Goal: Find specific page/section

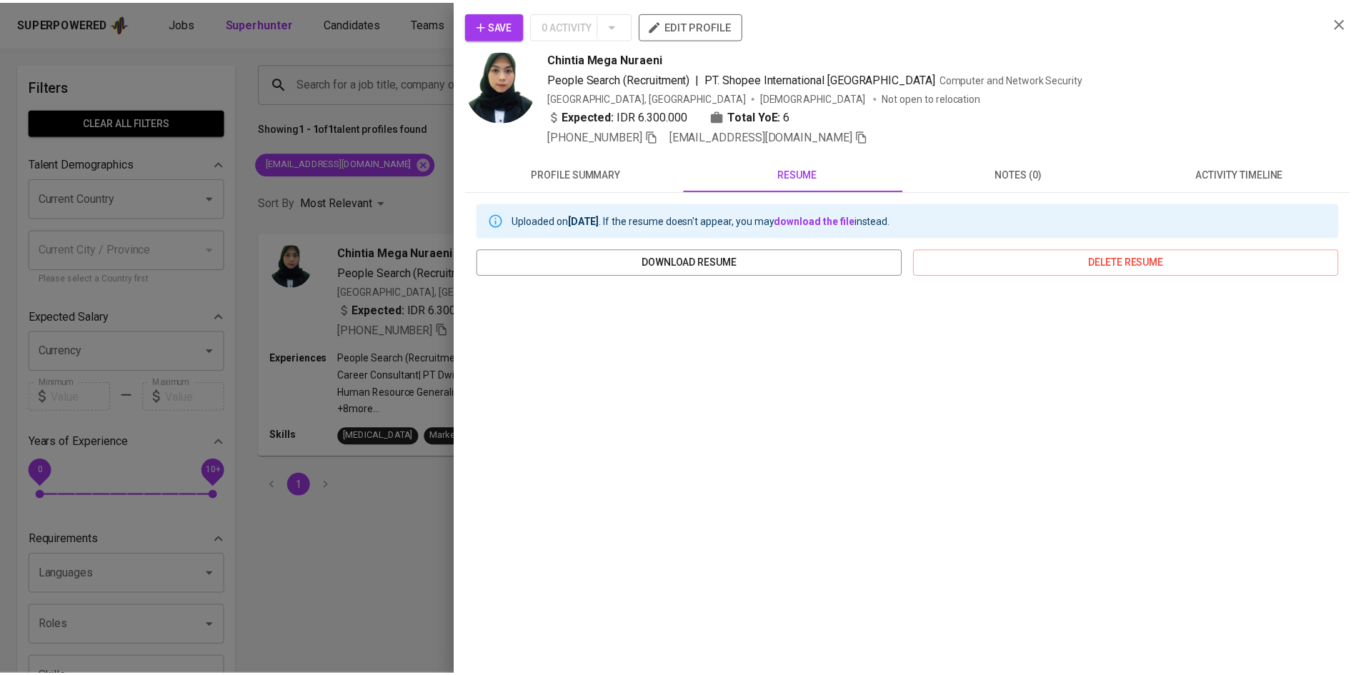
scroll to position [1, 0]
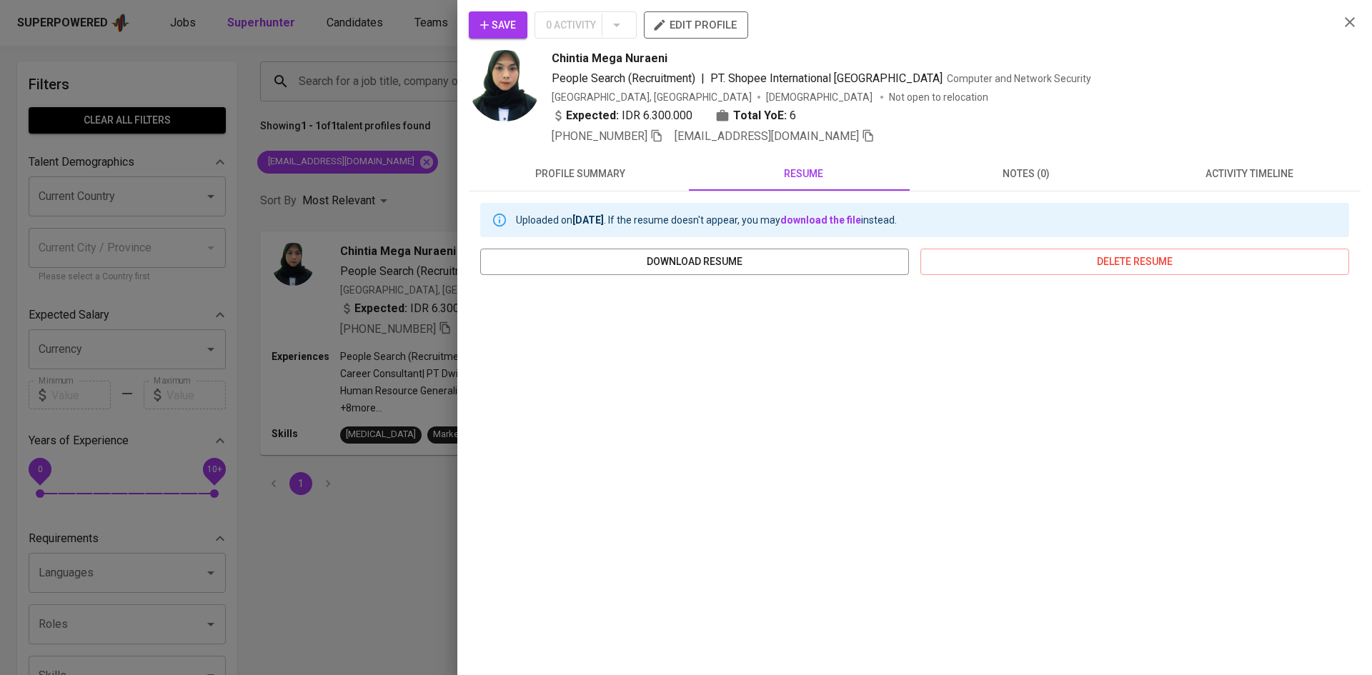
click at [454, 73] on div at bounding box center [686, 337] width 1372 height 675
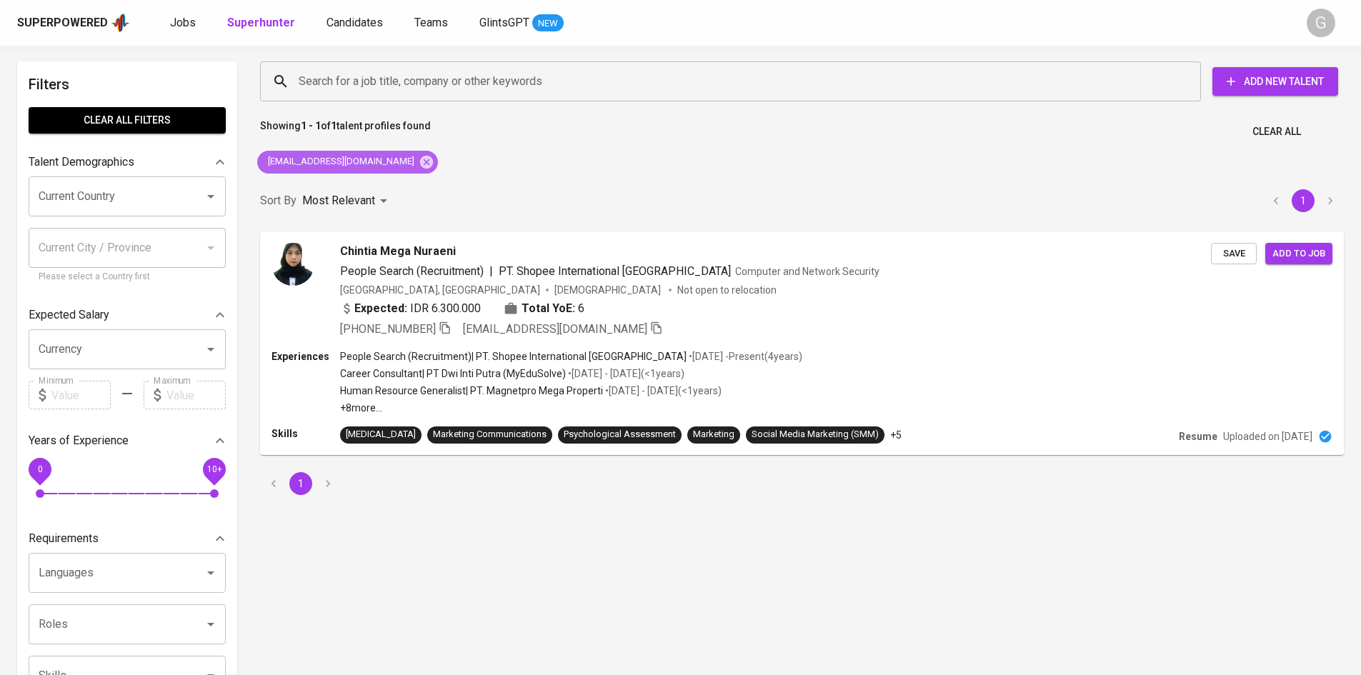
click at [405, 164] on span "[EMAIL_ADDRESS][DOMAIN_NAME]" at bounding box center [340, 162] width 166 height 14
click at [420, 158] on icon at bounding box center [426, 161] width 13 height 13
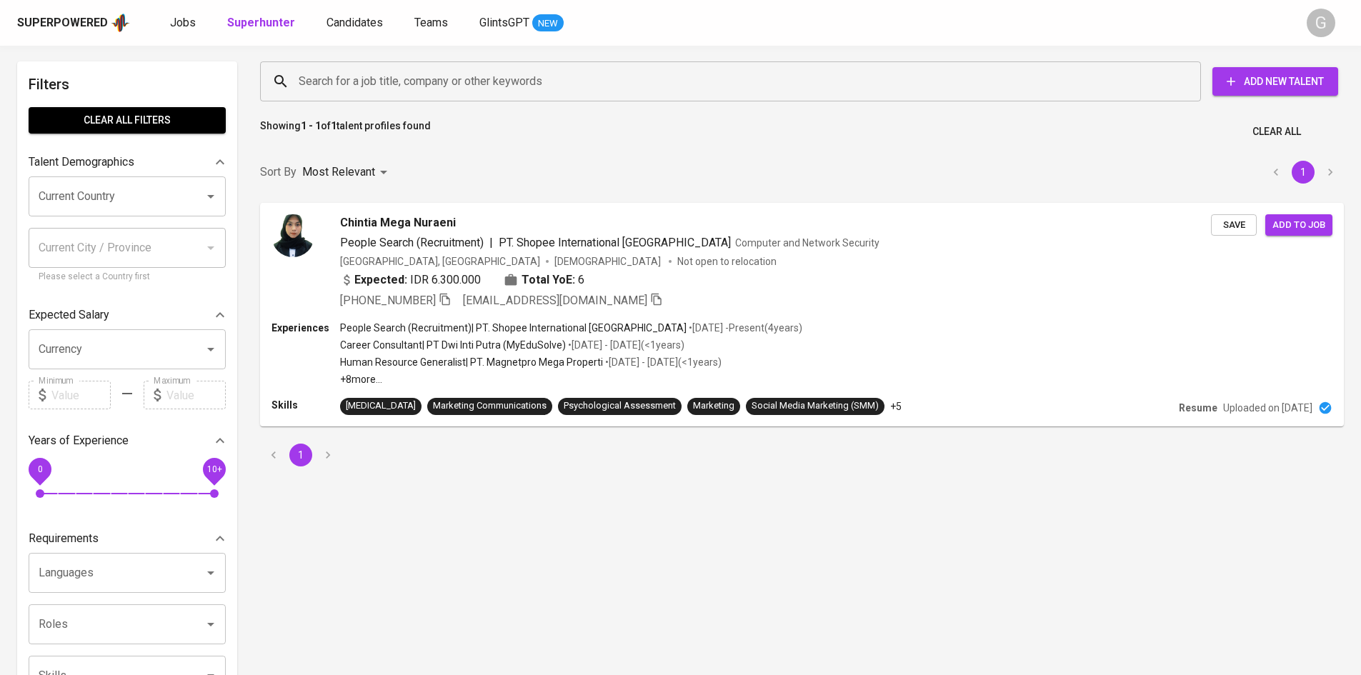
click at [392, 77] on input "Search for a job title, company or other keywords" at bounding box center [734, 81] width 878 height 27
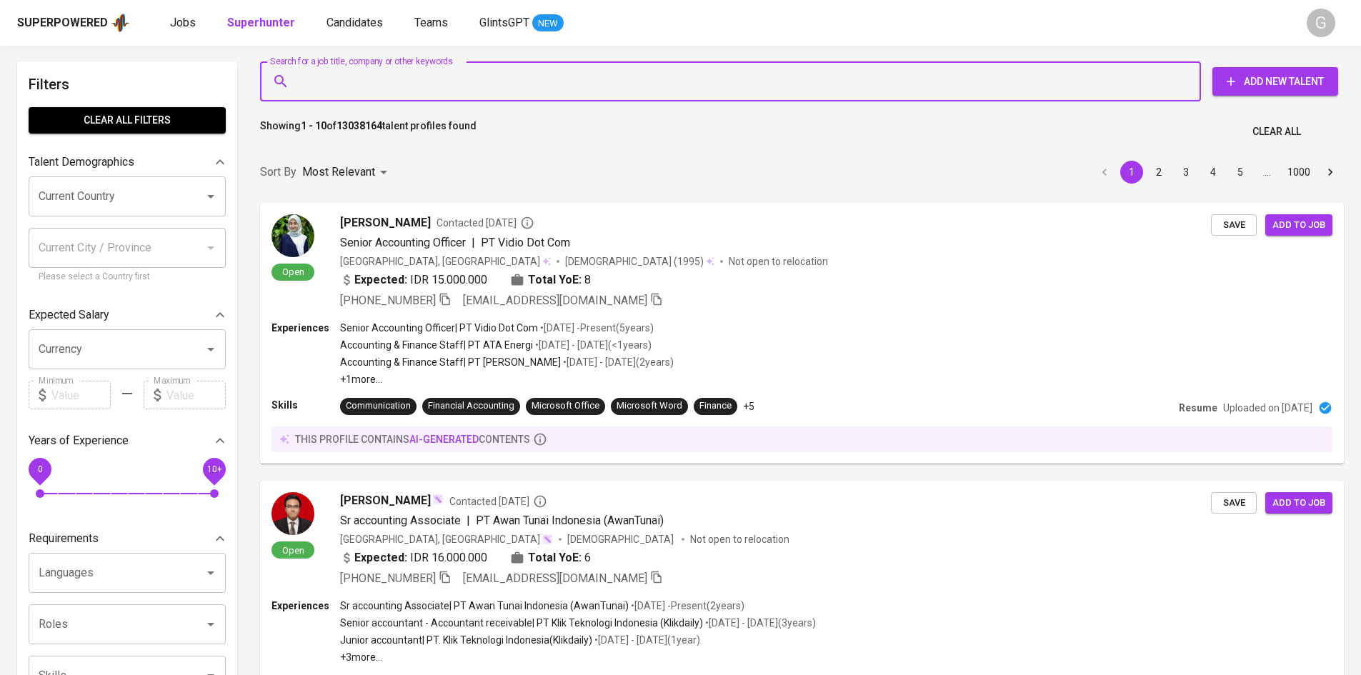
click at [392, 77] on input "Search for a job title, company or other keywords" at bounding box center [734, 81] width 878 height 27
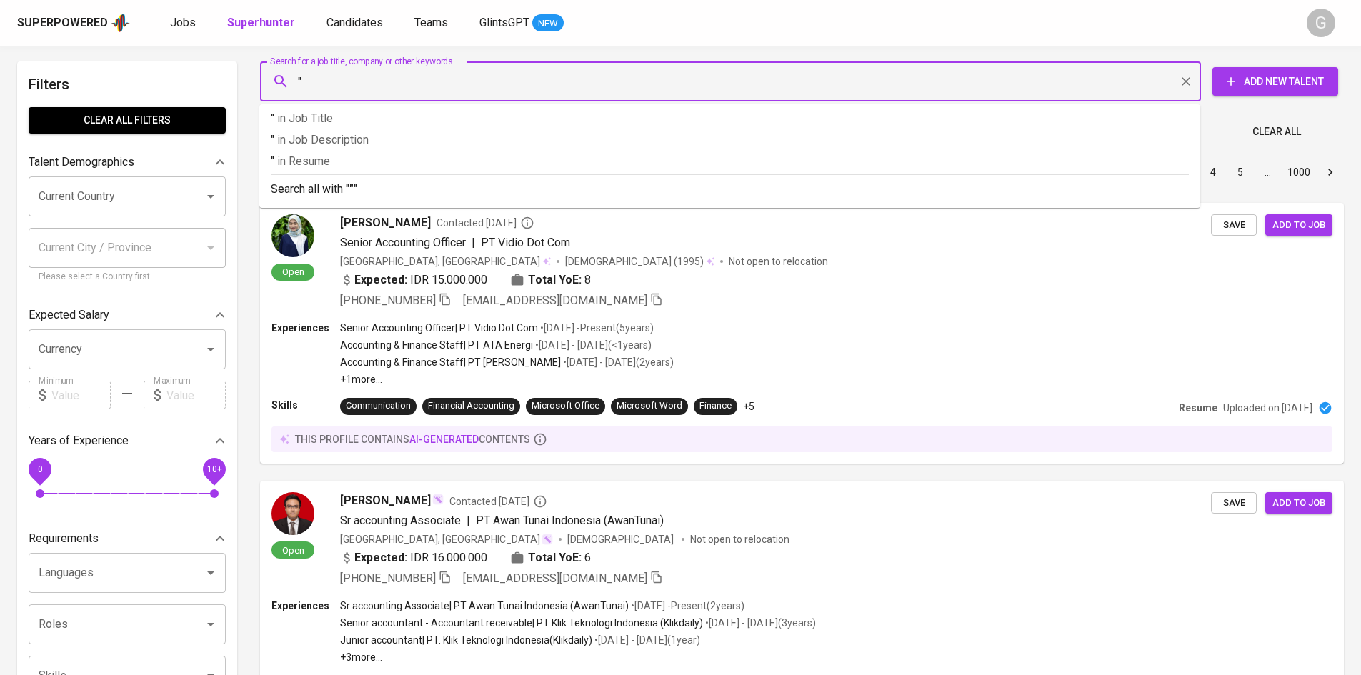
paste input "Kholid [PERSON_NAME]"
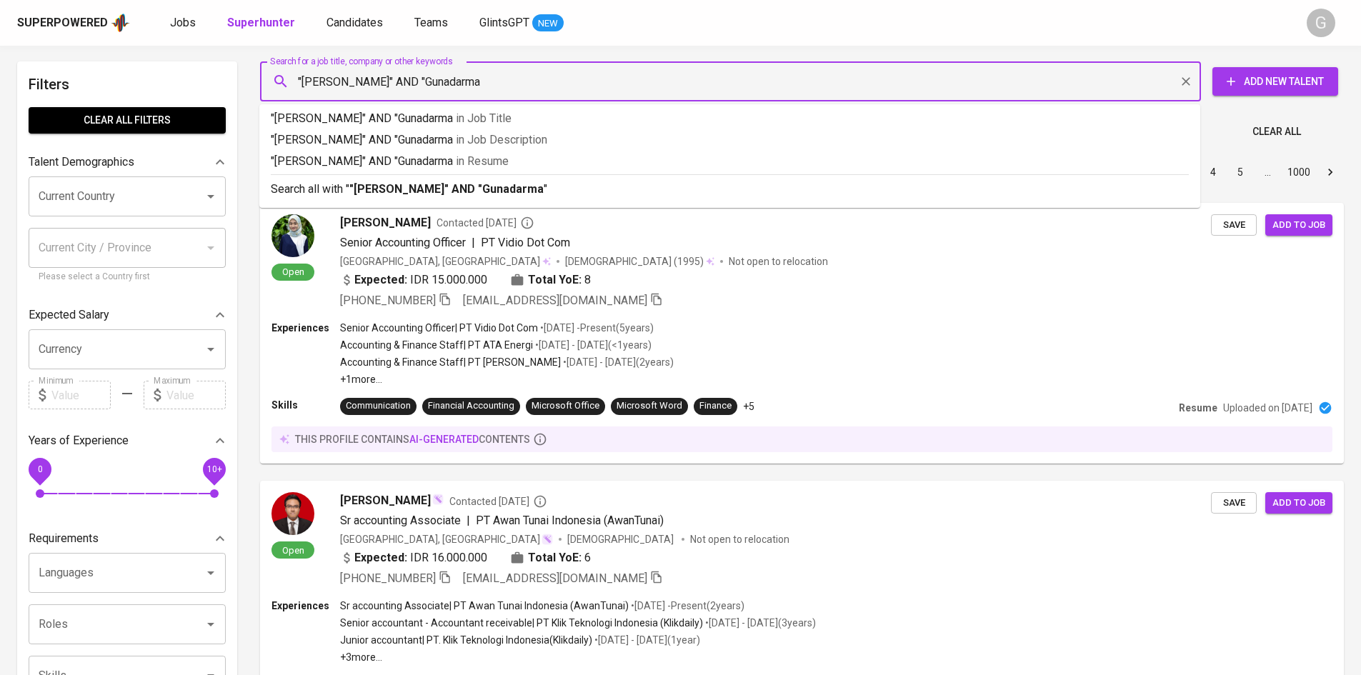
type input ""[PERSON_NAME]" AND "Gunadarma""
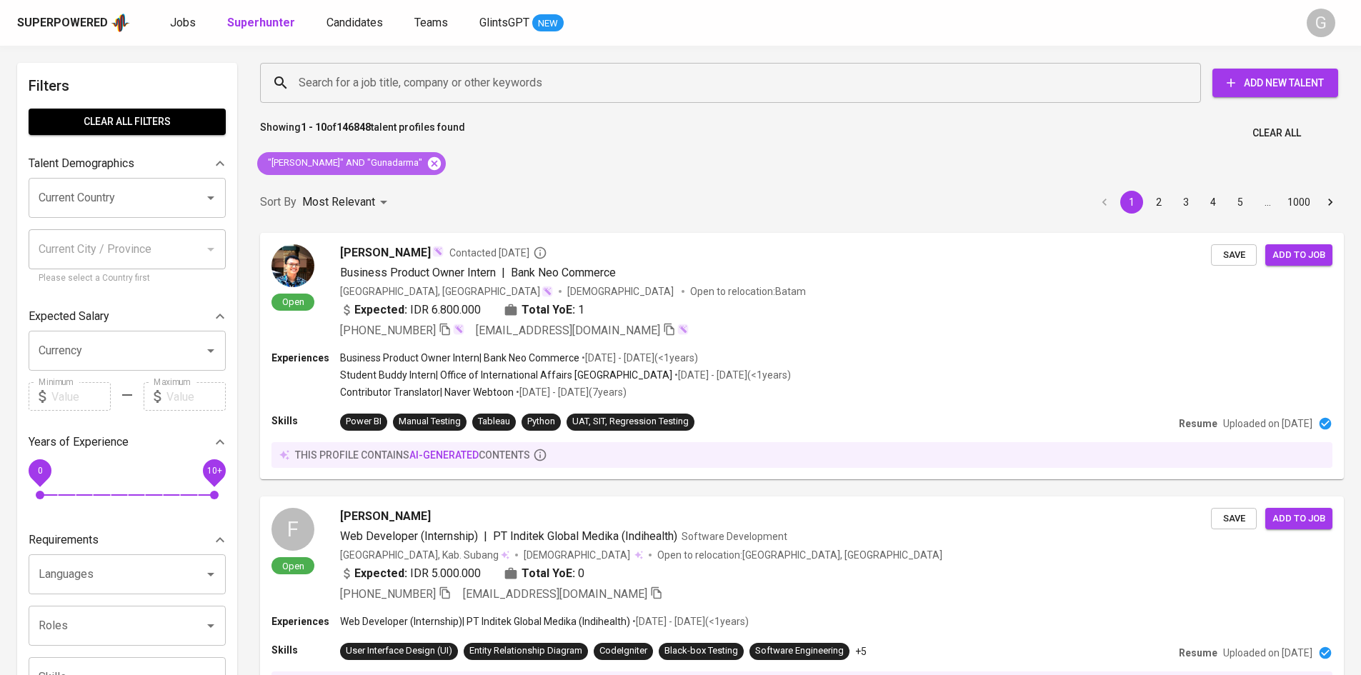
click at [441, 161] on icon at bounding box center [434, 162] width 13 height 13
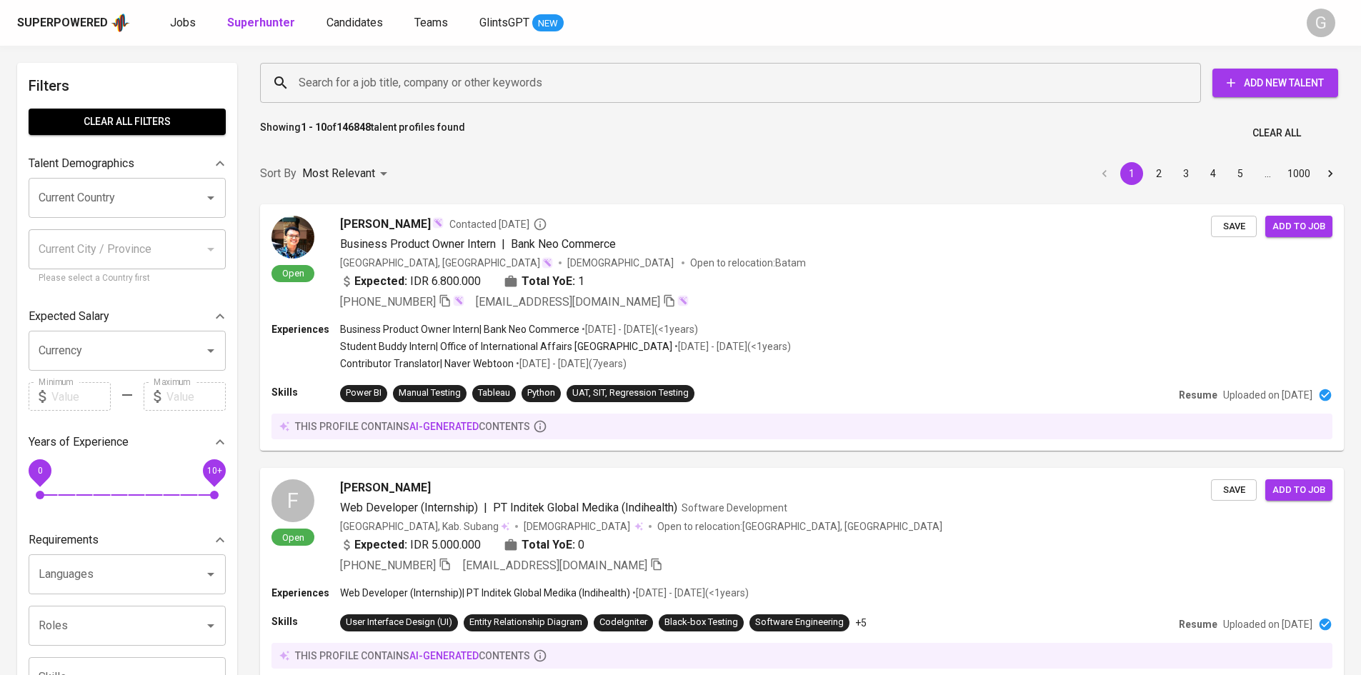
click at [429, 84] on input "Search for a job title, company or other keywords" at bounding box center [734, 82] width 878 height 27
click at [430, 83] on input "Search for a job title, company or other keywords" at bounding box center [734, 82] width 878 height 27
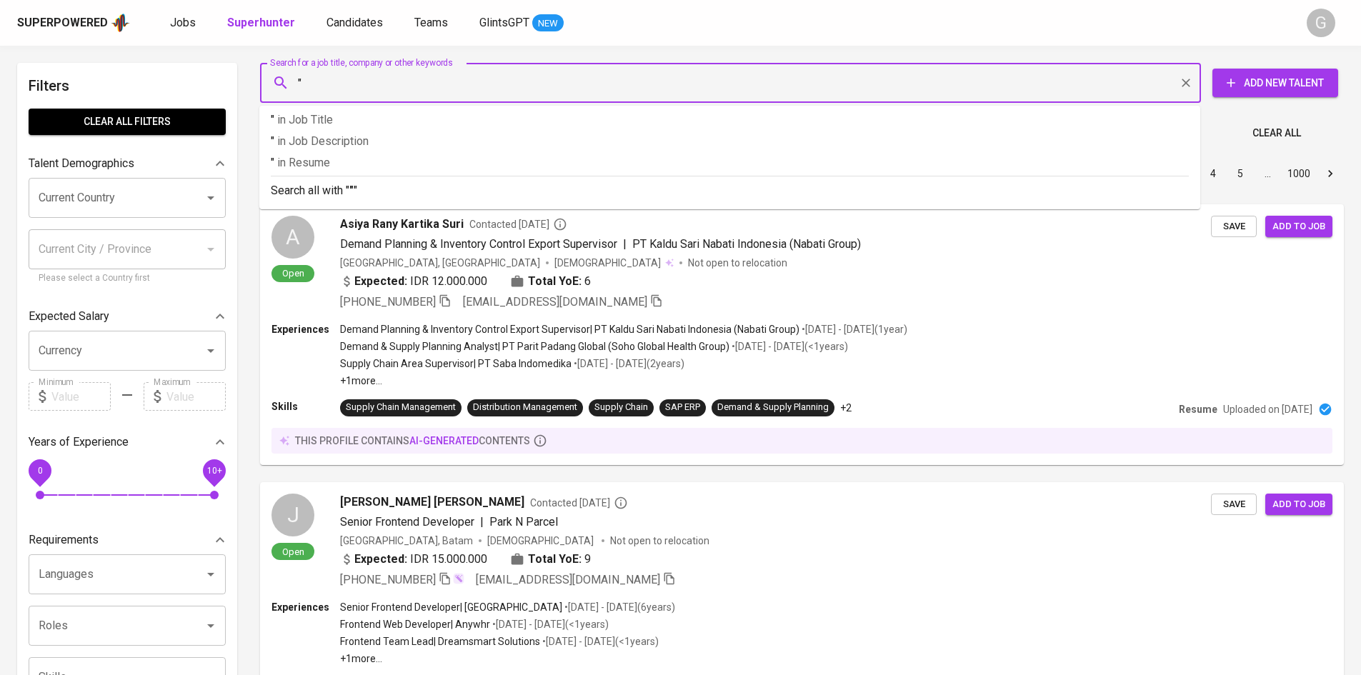
paste input "Kholid [PERSON_NAME]"
type input ""[PERSON_NAME]""
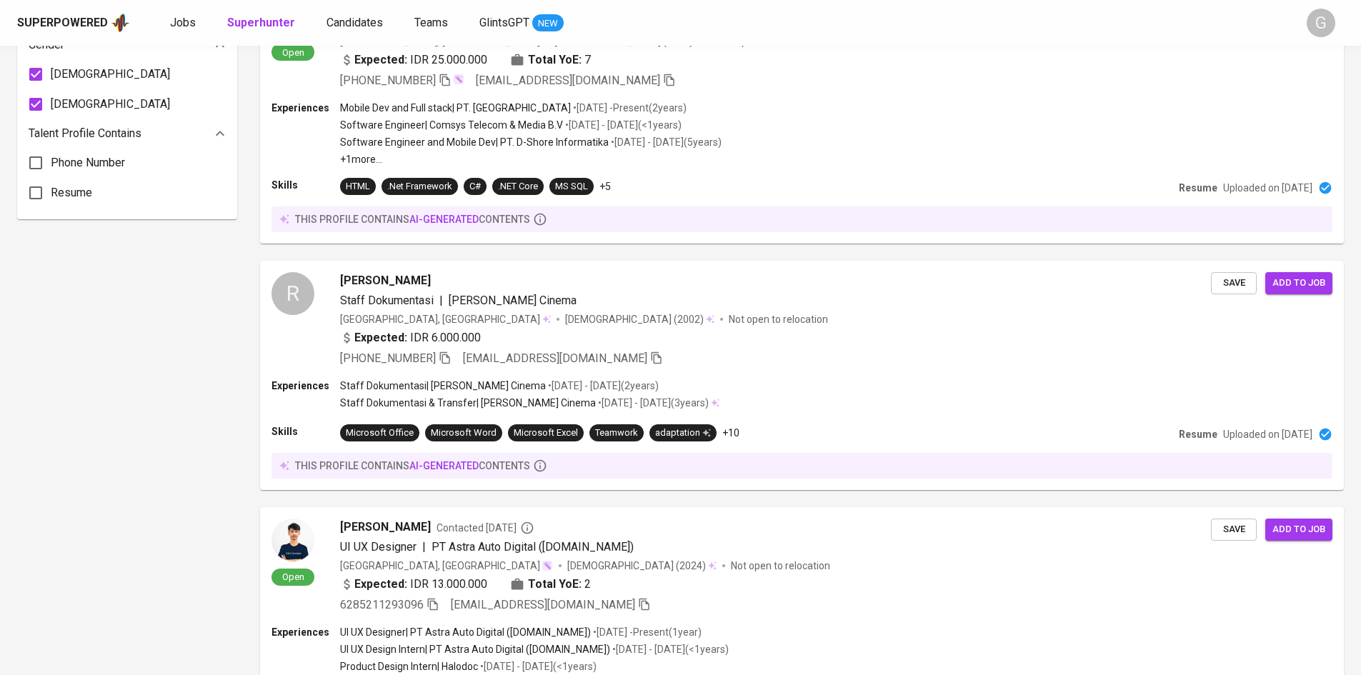
scroll to position [1000, 0]
